Goal: Task Accomplishment & Management: Manage account settings

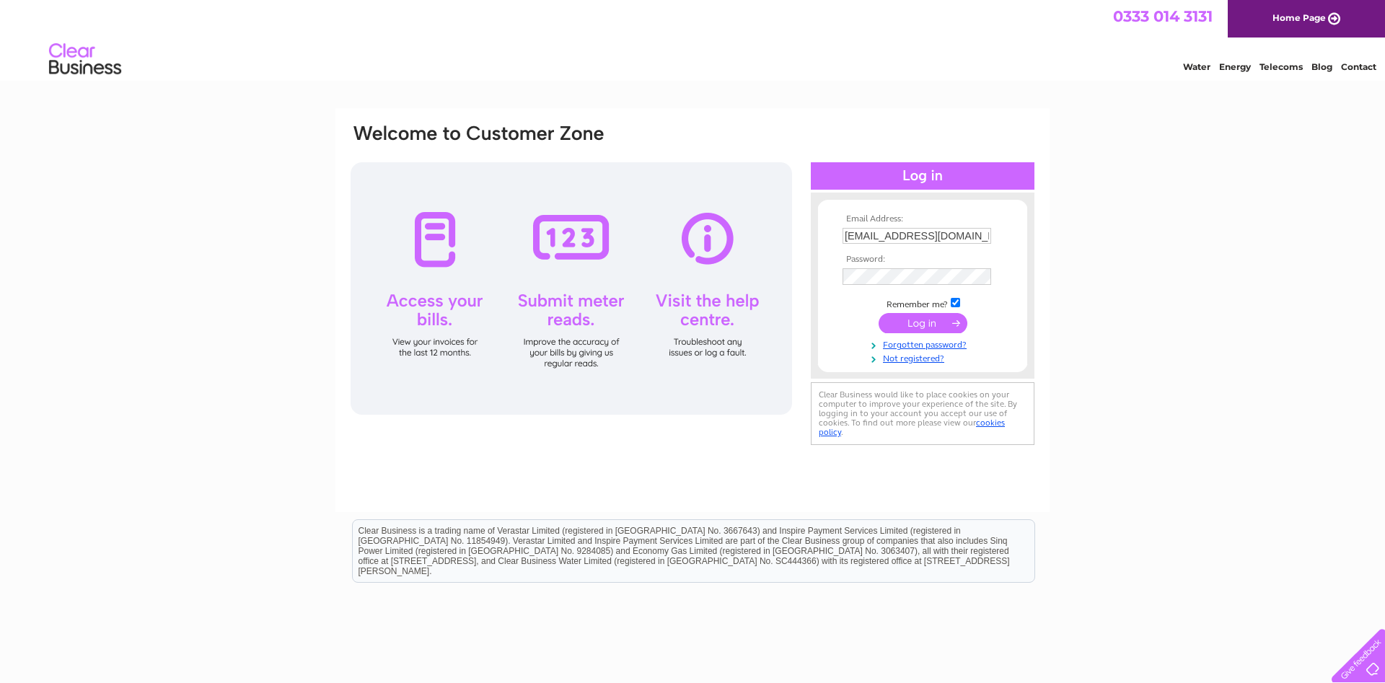
click at [914, 322] on input "submit" at bounding box center [923, 323] width 89 height 20
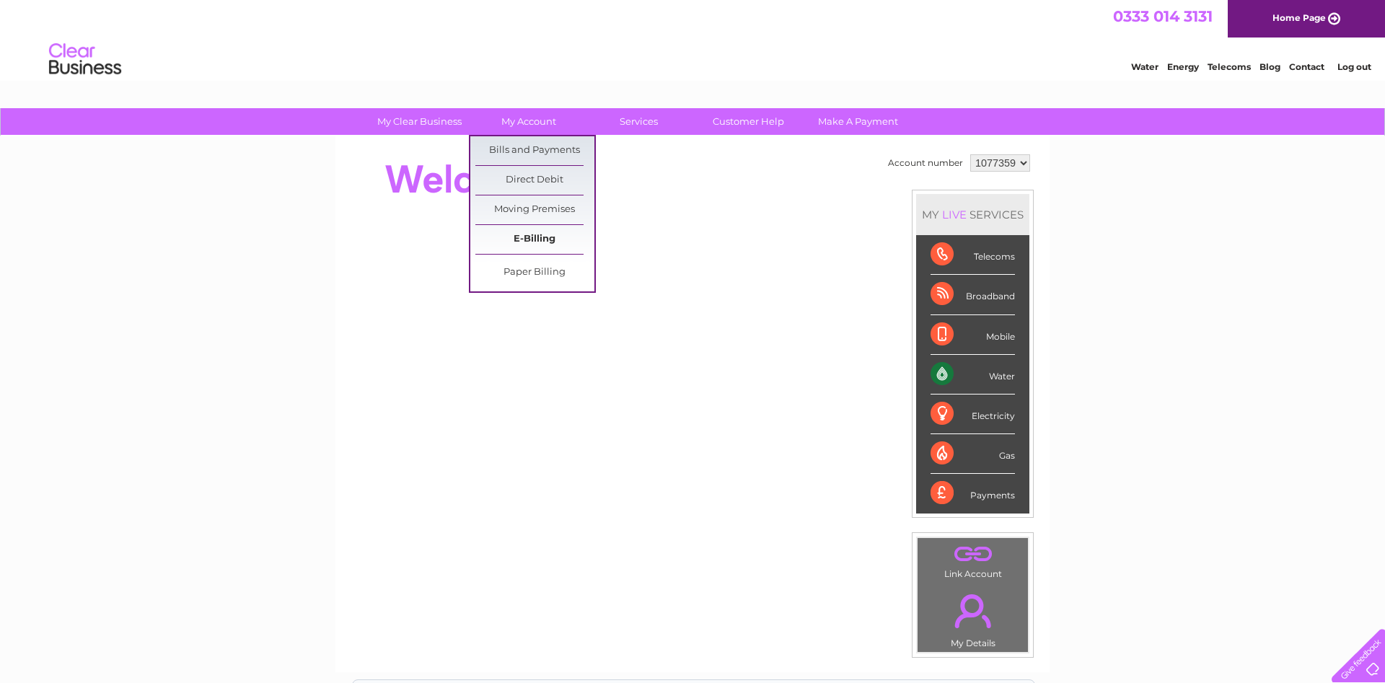
click at [541, 240] on link "E-Billing" at bounding box center [534, 239] width 119 height 29
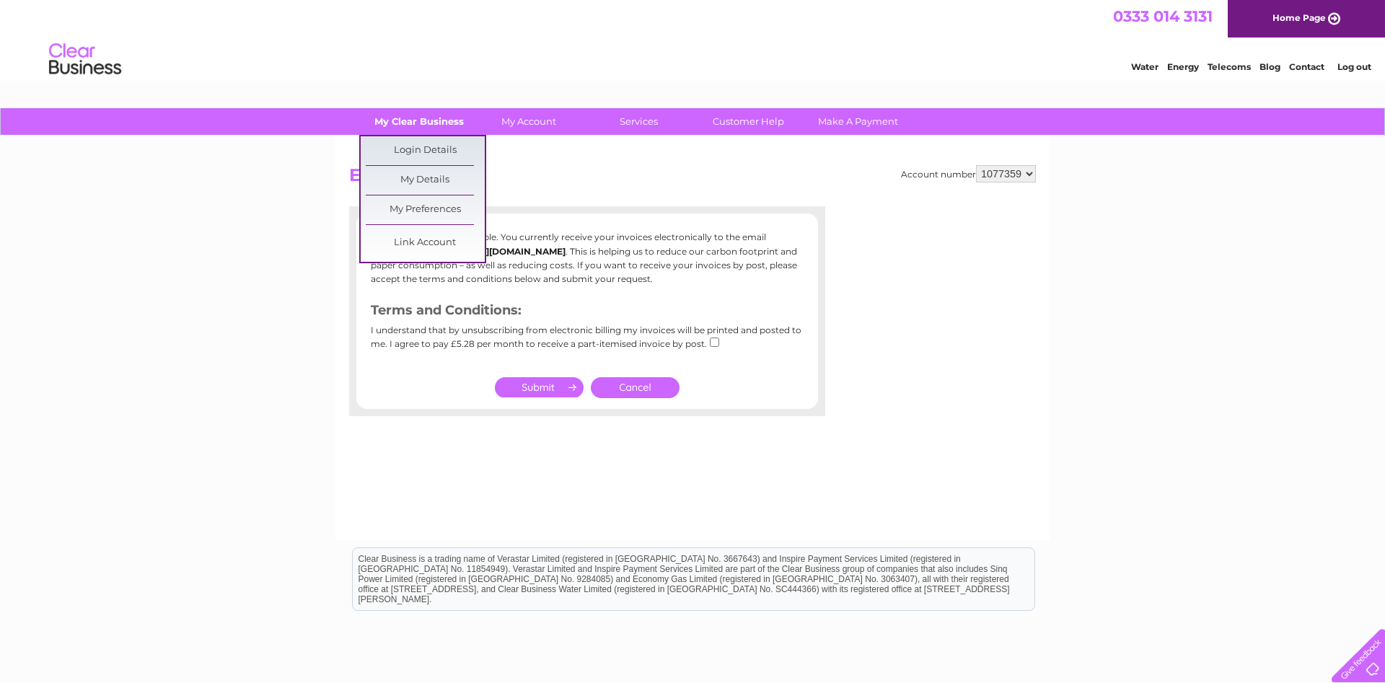
click at [408, 123] on link "My Clear Business" at bounding box center [419, 121] width 119 height 27
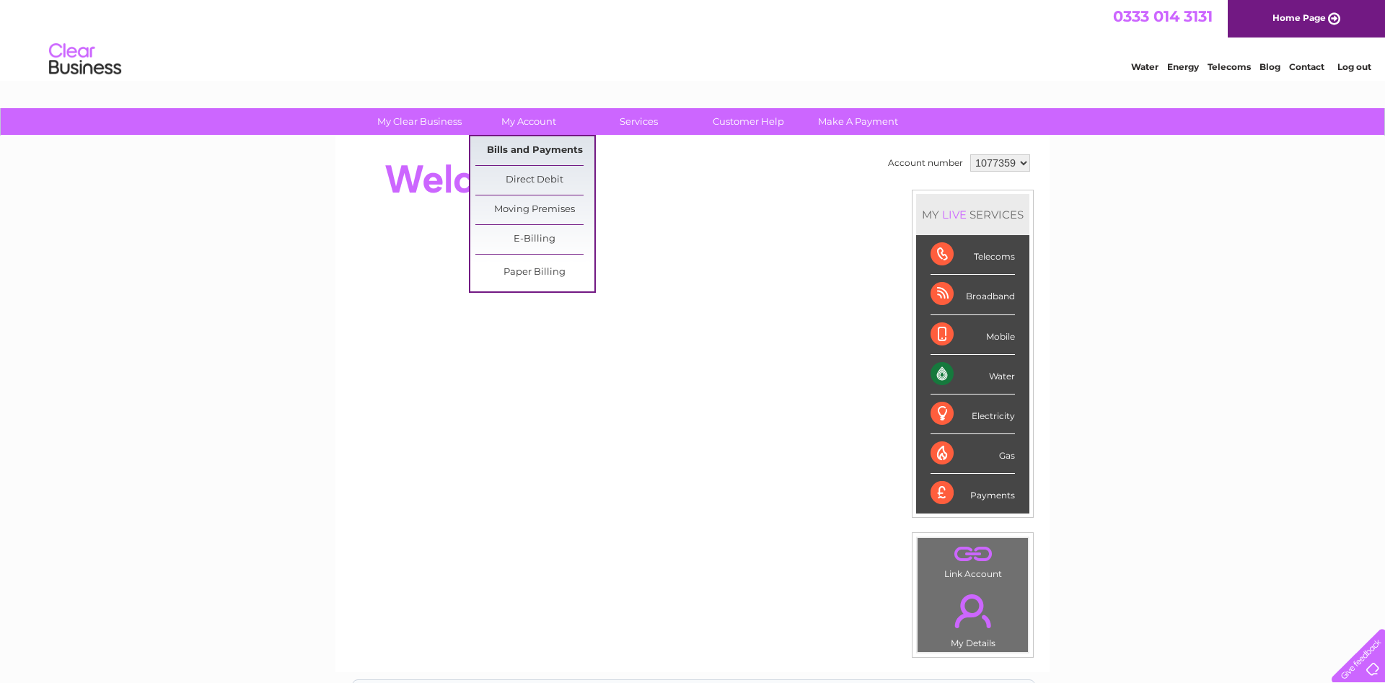
click at [537, 152] on link "Bills and Payments" at bounding box center [534, 150] width 119 height 29
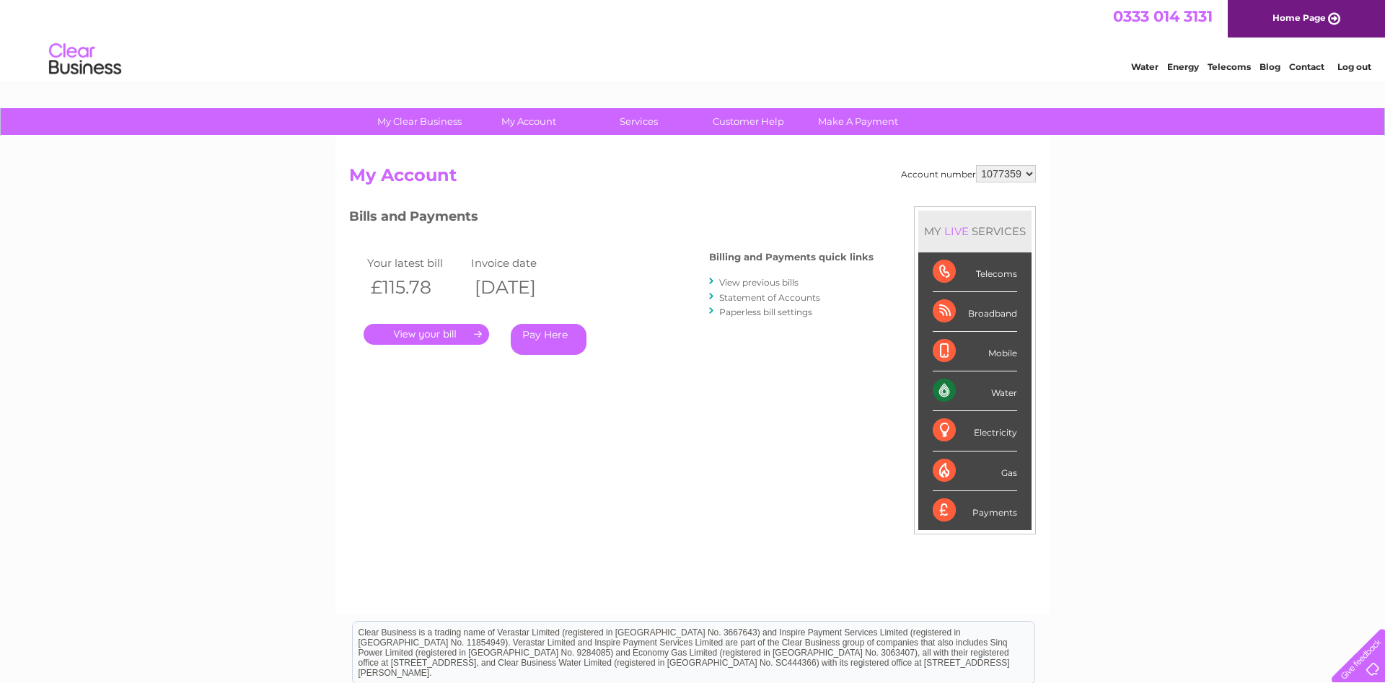
click at [467, 333] on link "." at bounding box center [427, 334] width 126 height 21
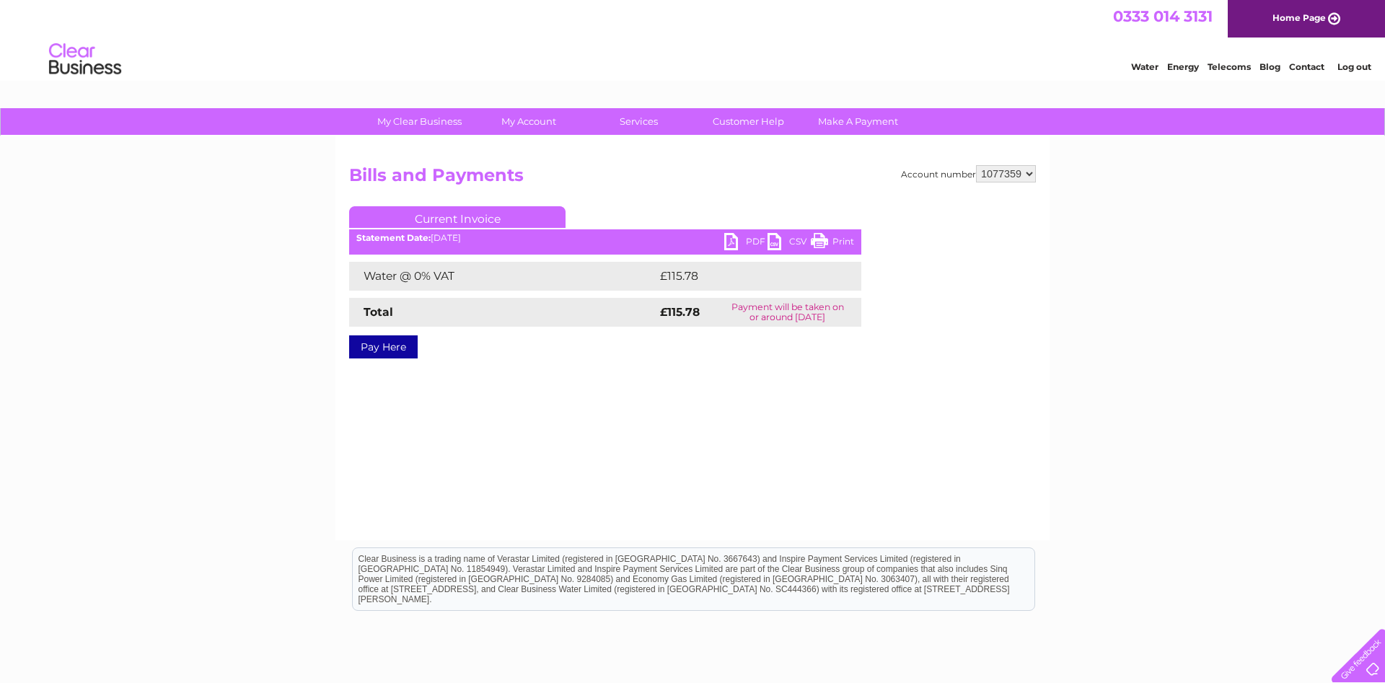
click at [727, 242] on link "PDF" at bounding box center [745, 243] width 43 height 21
click at [1357, 66] on link "Log out" at bounding box center [1355, 66] width 34 height 11
